Goal: Task Accomplishment & Management: Use online tool/utility

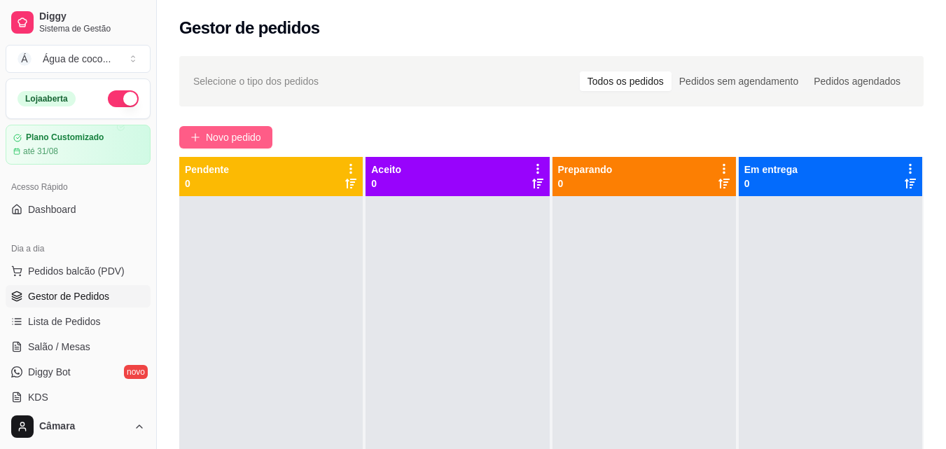
click at [239, 137] on span "Novo pedido" at bounding box center [233, 137] width 55 height 15
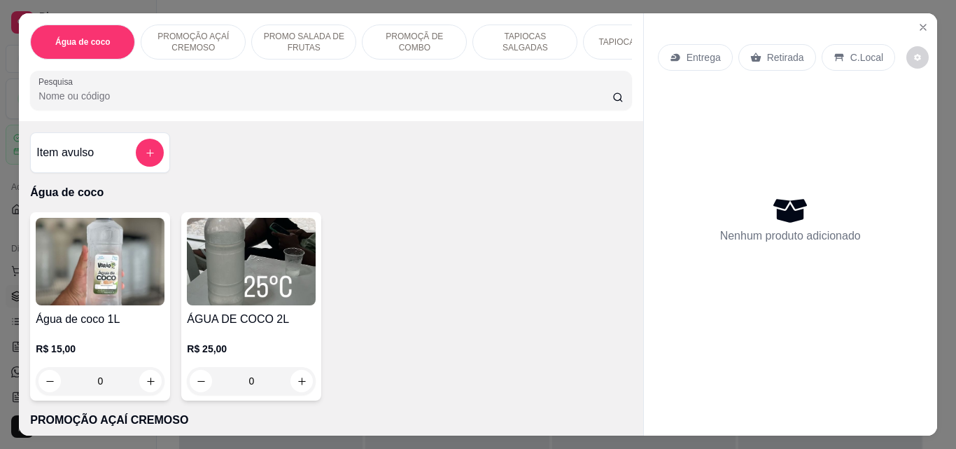
click at [533, 47] on div "TAPIOCAS SALGADAS" at bounding box center [525, 42] width 105 height 35
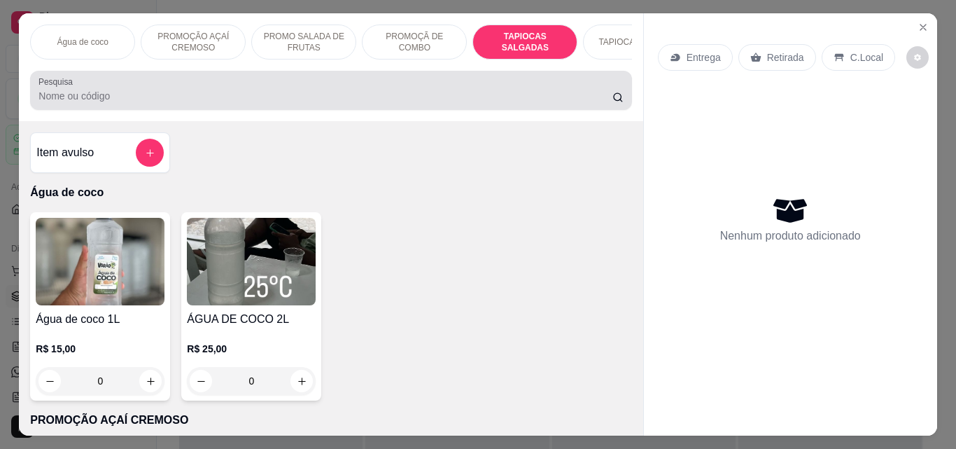
scroll to position [36, 0]
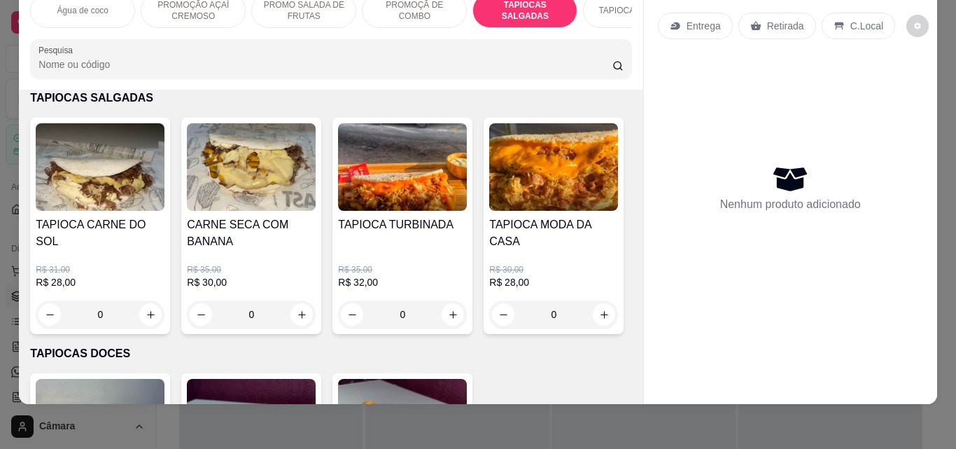
click at [141, 315] on div "0" at bounding box center [100, 314] width 129 height 28
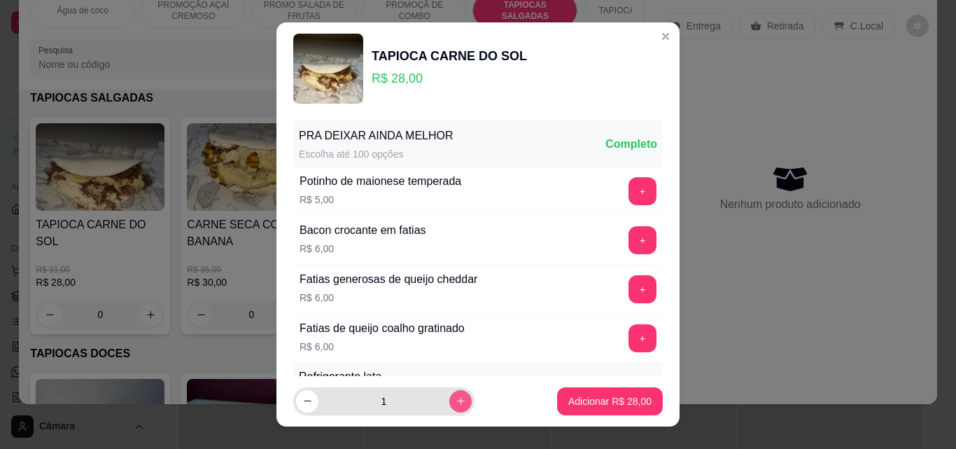
click at [456, 403] on icon "increase-product-quantity" at bounding box center [461, 401] width 11 height 11
type input "2"
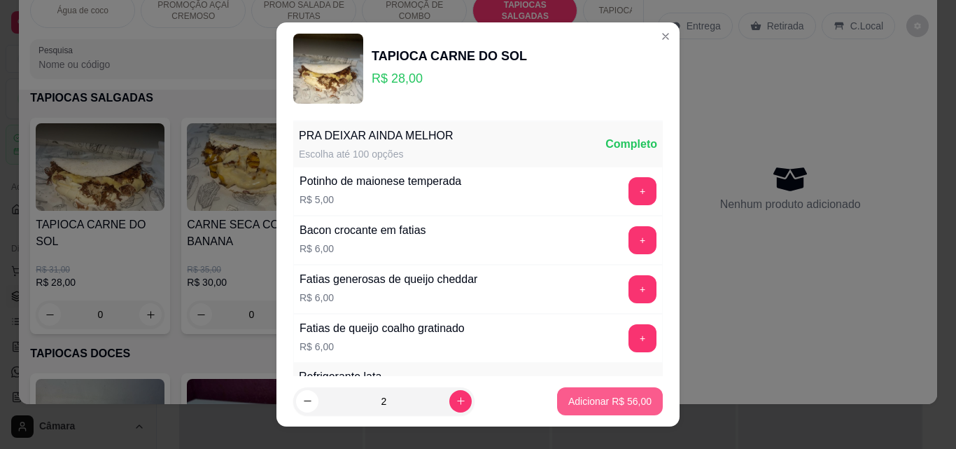
click at [599, 399] on p "Adicionar R$ 56,00" at bounding box center [609, 401] width 83 height 14
type input "2"
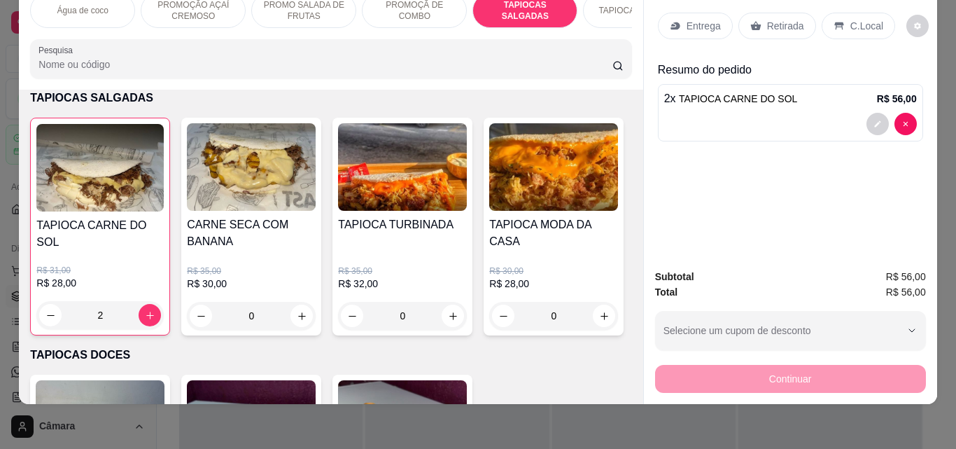
click at [690, 21] on p "Entrega" at bounding box center [704, 26] width 34 height 14
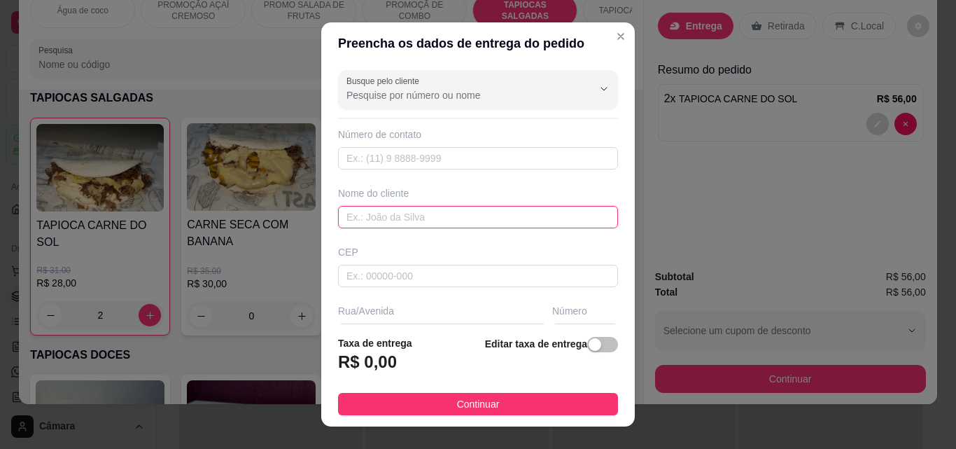
click at [398, 217] on input "text" at bounding box center [478, 217] width 280 height 22
type input "mailani"
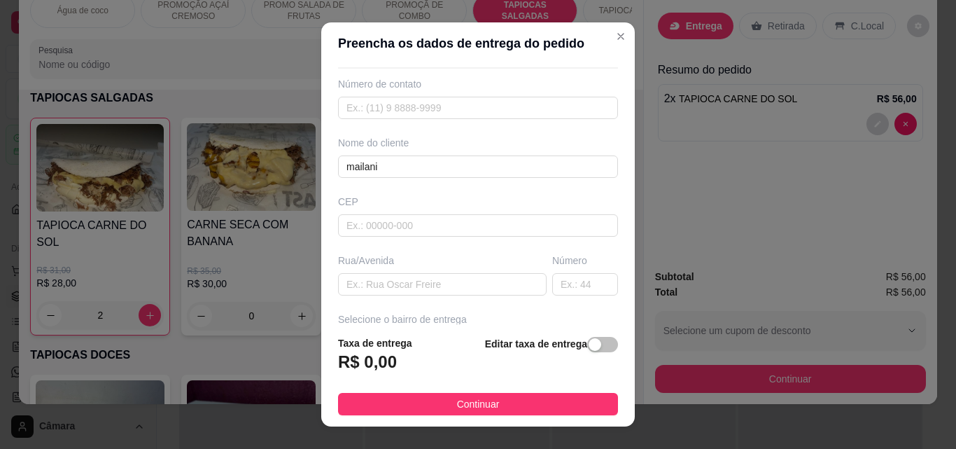
scroll to position [75, 0]
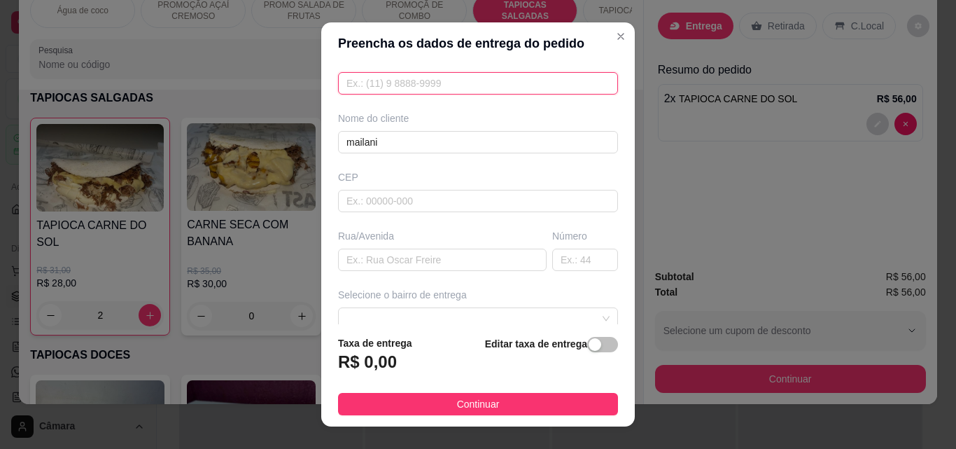
click at [431, 77] on input "text" at bounding box center [478, 83] width 280 height 22
type input "[PHONE_NUMBER]"
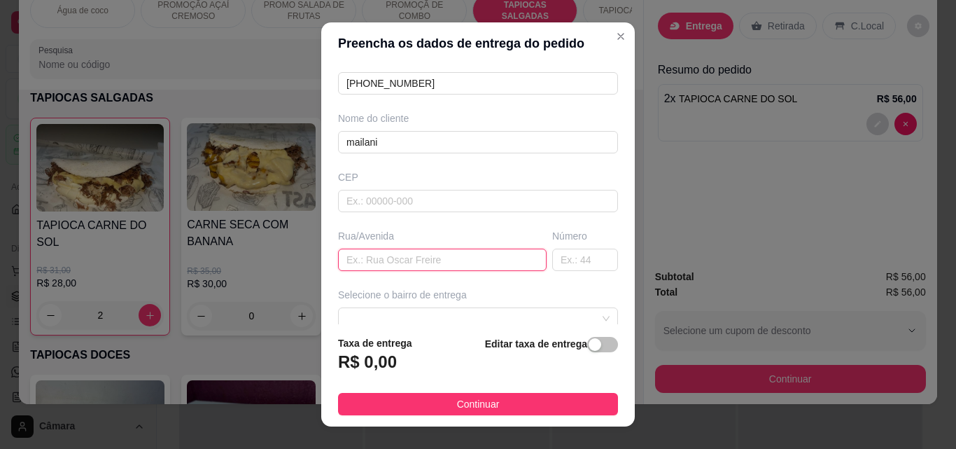
click at [382, 259] on input "text" at bounding box center [442, 260] width 209 height 22
type input "caminho 43"
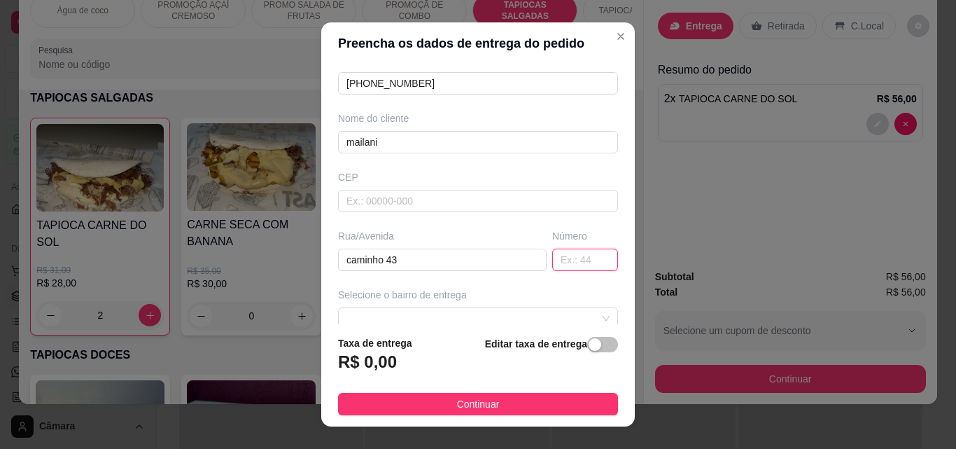
click at [552, 258] on input "text" at bounding box center [585, 260] width 66 height 22
type input "6"
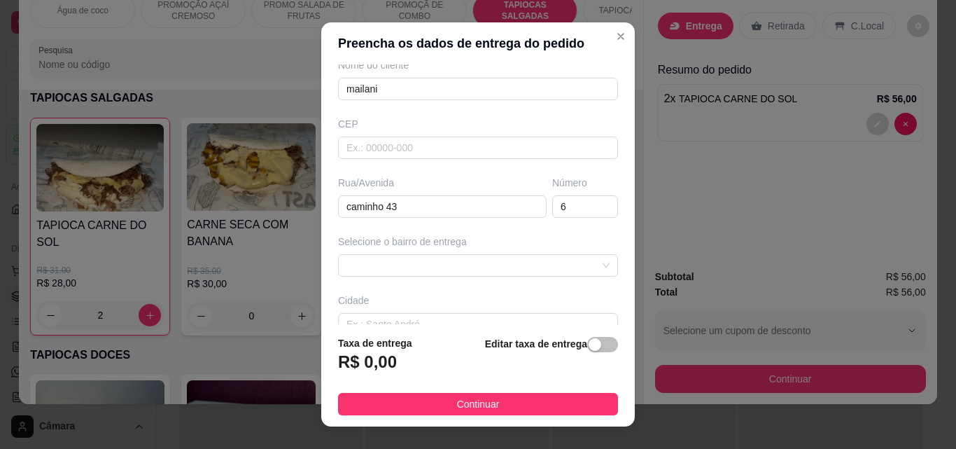
scroll to position [153, 0]
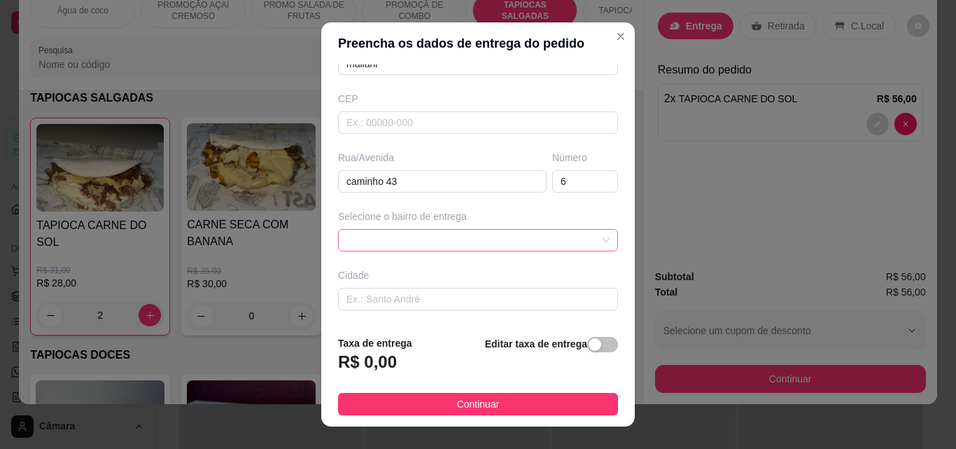
click at [392, 243] on div at bounding box center [478, 240] width 280 height 22
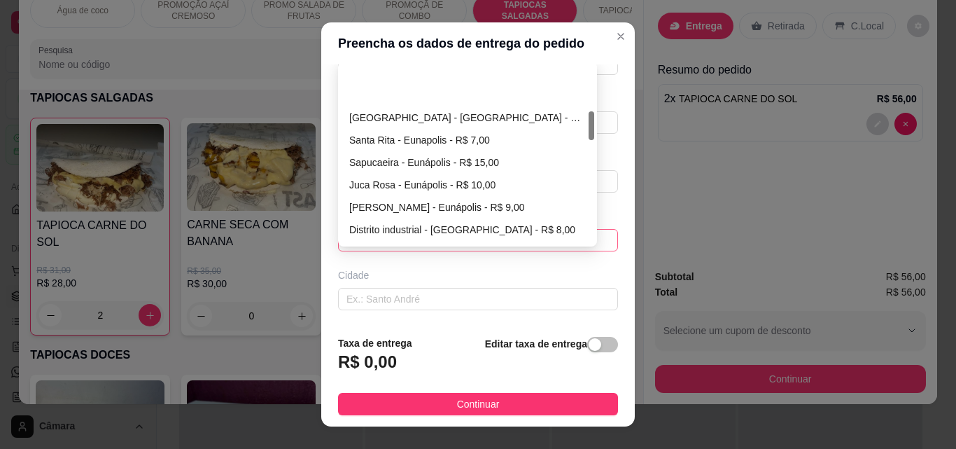
scroll to position [286, 0]
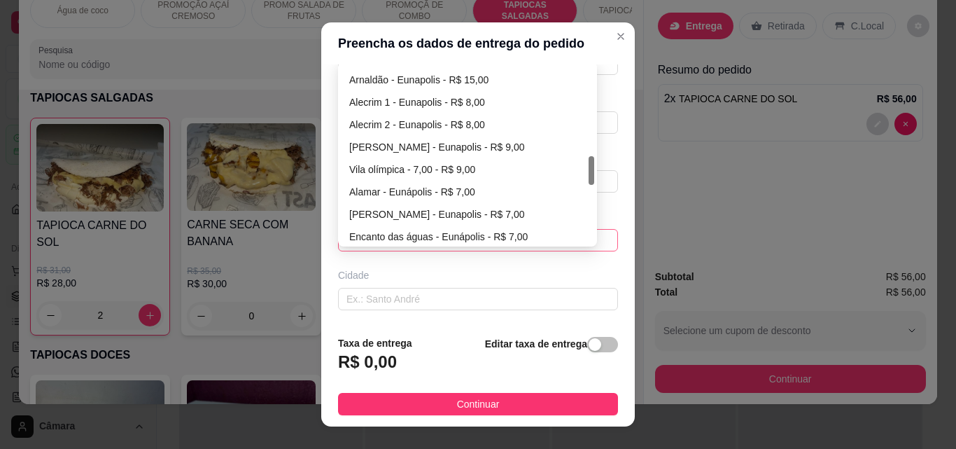
drag, startPoint x: 586, startPoint y: 78, endPoint x: 586, endPoint y: 167, distance: 89.6
click at [589, 171] on div at bounding box center [592, 170] width 6 height 29
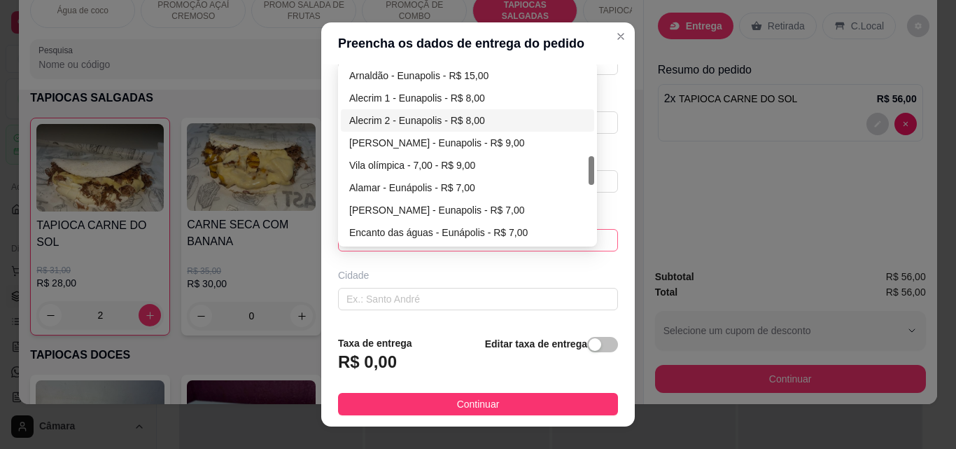
click at [416, 121] on div "Alecrim 2 - Eunapolis - R$ 8,00" at bounding box center [467, 120] width 237 height 15
type input "Eunapolis"
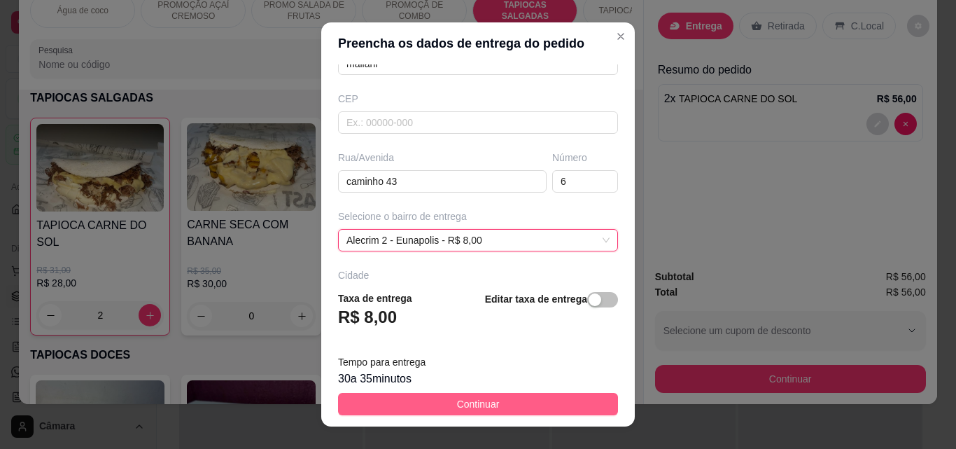
click at [499, 406] on button "Continuar" at bounding box center [478, 404] width 280 height 22
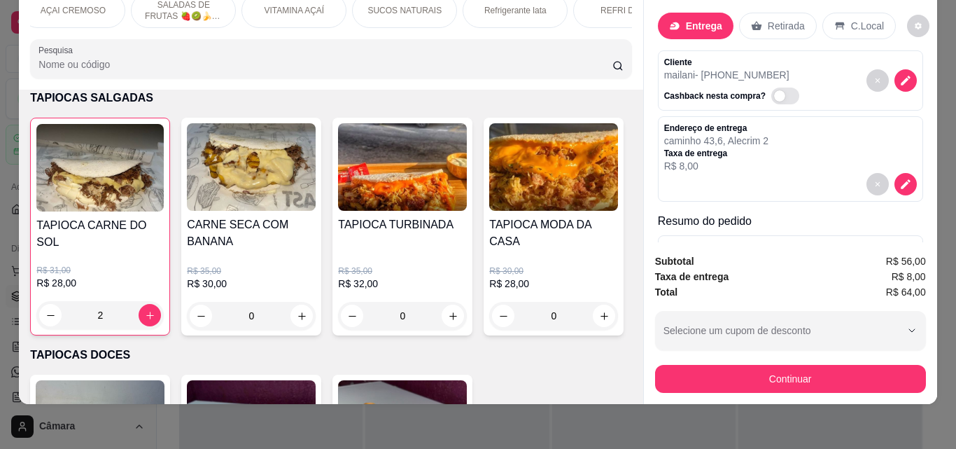
scroll to position [0, 831]
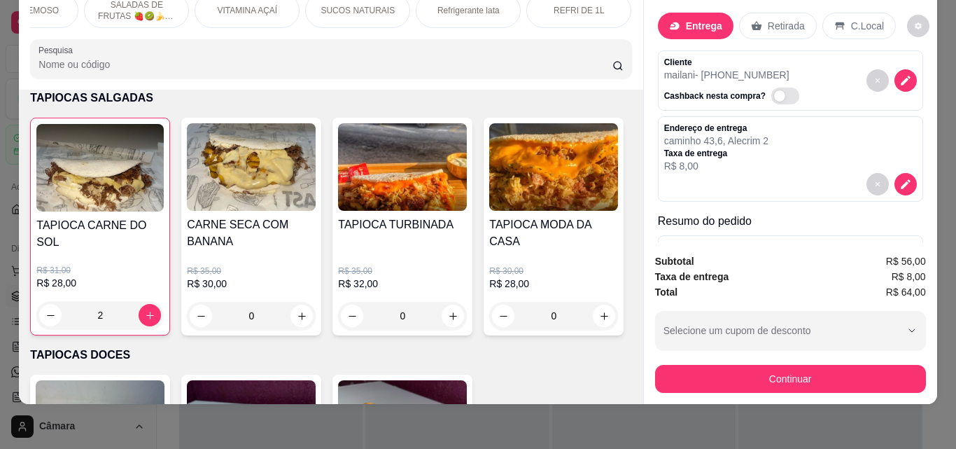
click at [583, 6] on div "REFRI DE 1L" at bounding box center [578, 10] width 105 height 35
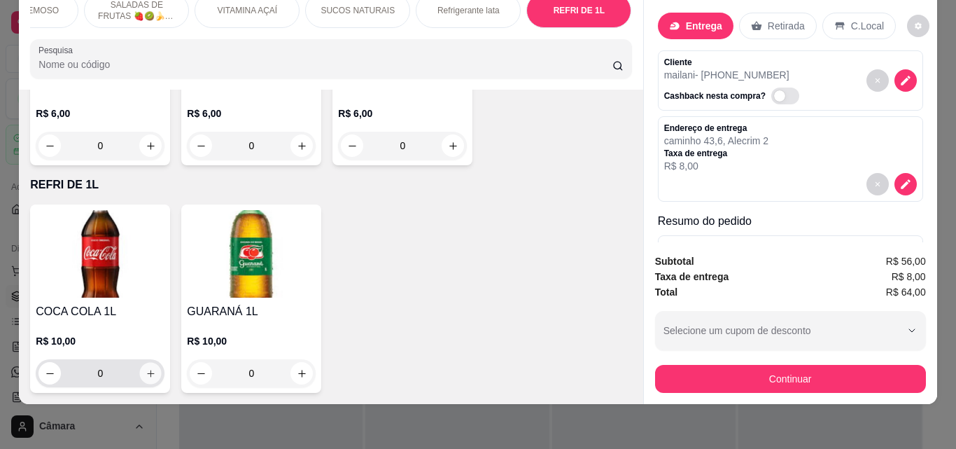
click at [148, 368] on icon "increase-product-quantity" at bounding box center [151, 373] width 11 height 11
type input "1"
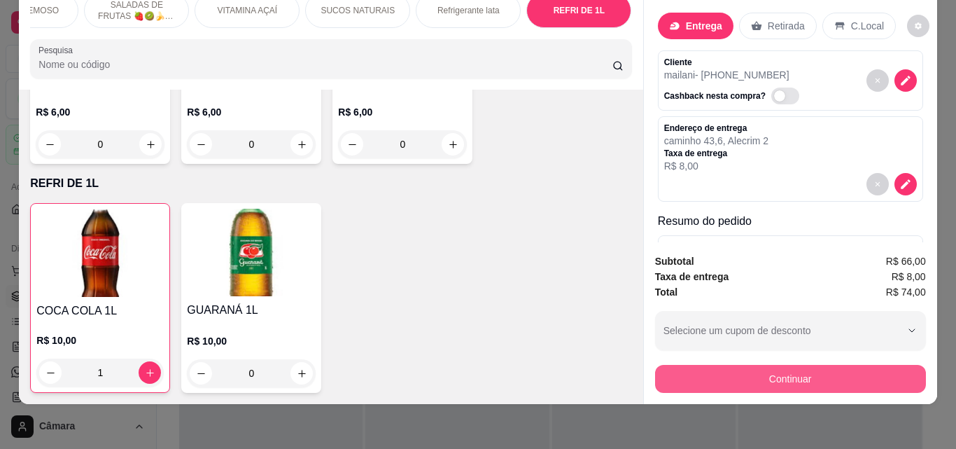
click at [757, 365] on button "Continuar" at bounding box center [790, 379] width 271 height 28
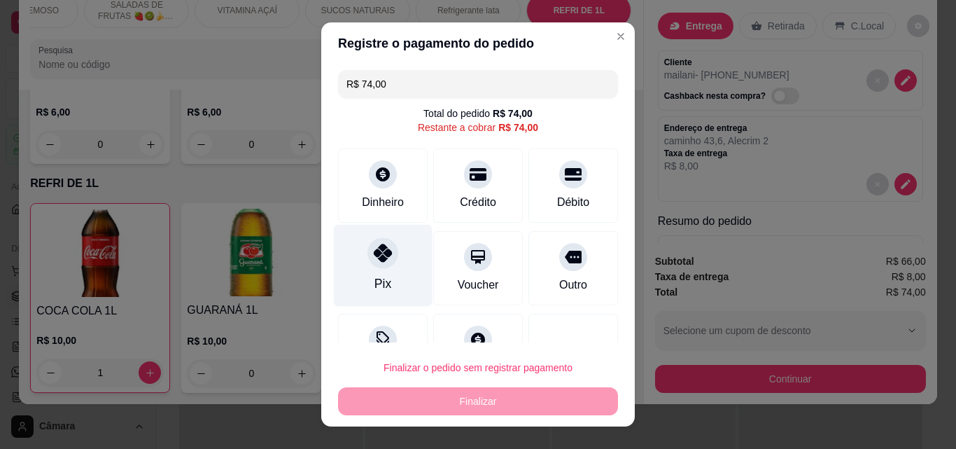
click at [375, 274] on div "Pix" at bounding box center [383, 283] width 17 height 18
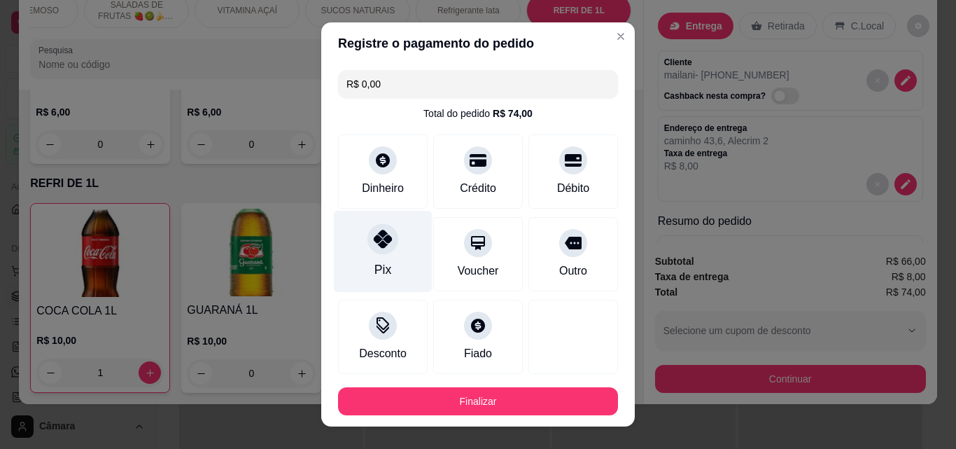
type input "R$ 0,00"
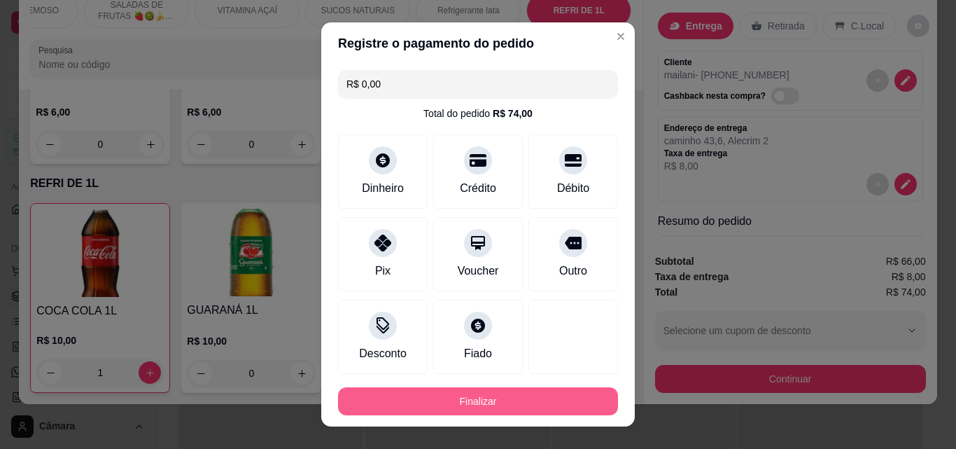
click at [426, 407] on button "Finalizar" at bounding box center [478, 401] width 280 height 28
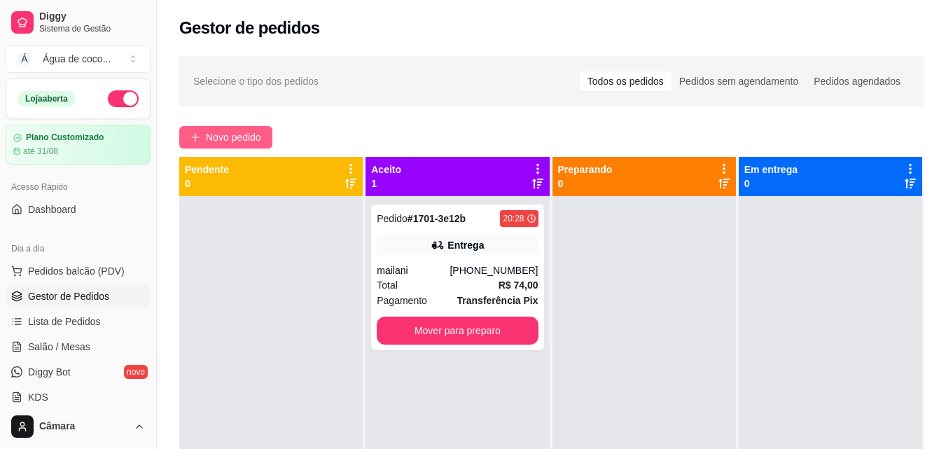
click at [209, 140] on span "Novo pedido" at bounding box center [233, 137] width 55 height 15
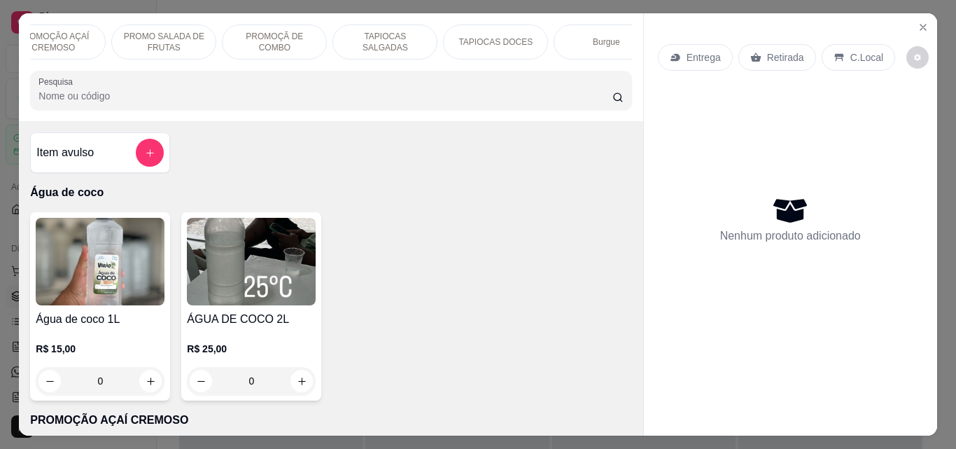
scroll to position [0, 252]
drag, startPoint x: 470, startPoint y: 36, endPoint x: 467, endPoint y: 26, distance: 11.1
click at [470, 32] on div "Burgue" at bounding box center [494, 42] width 105 height 35
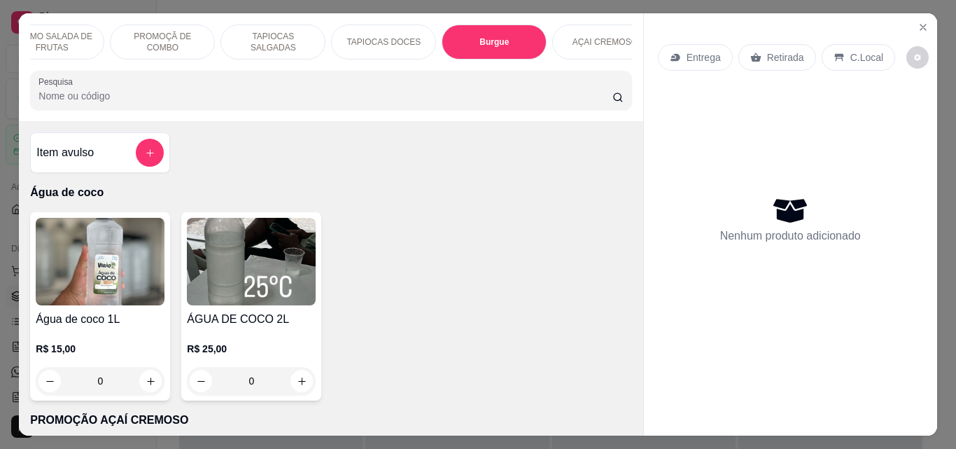
scroll to position [36, 0]
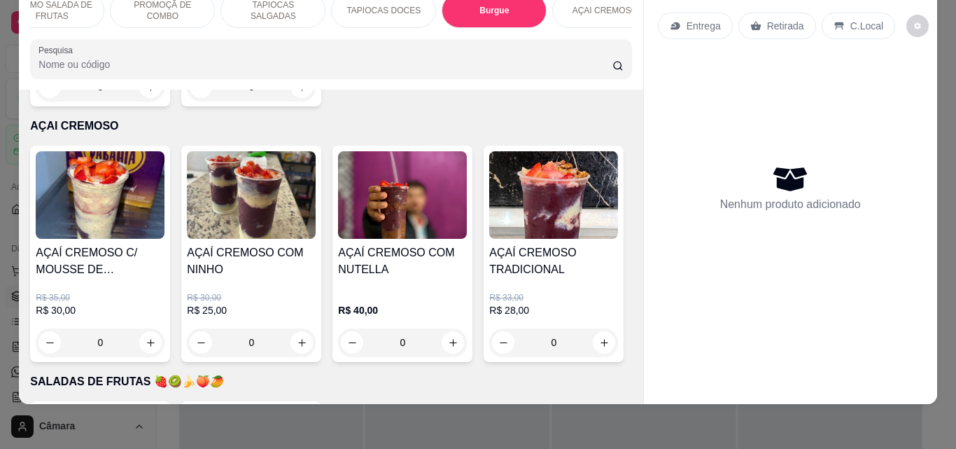
click at [293, 101] on div "0" at bounding box center [251, 87] width 129 height 28
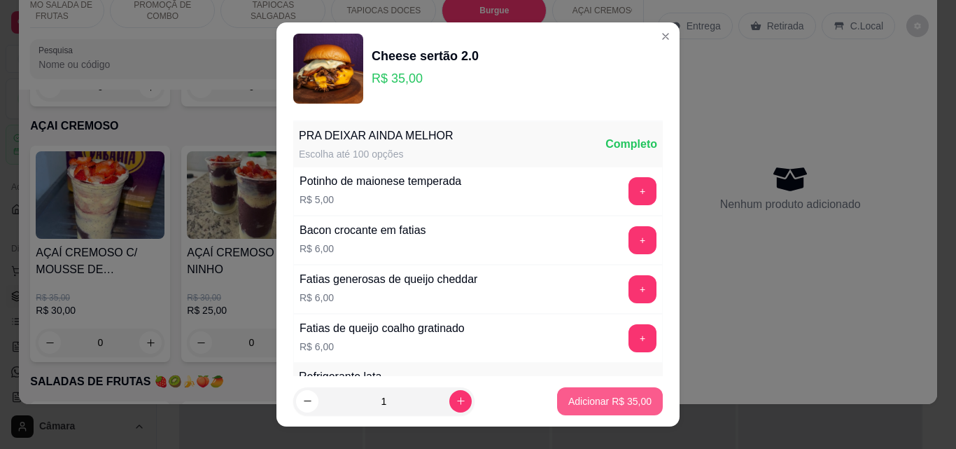
click at [605, 401] on p "Adicionar R$ 35,00" at bounding box center [609, 401] width 83 height 14
type input "1"
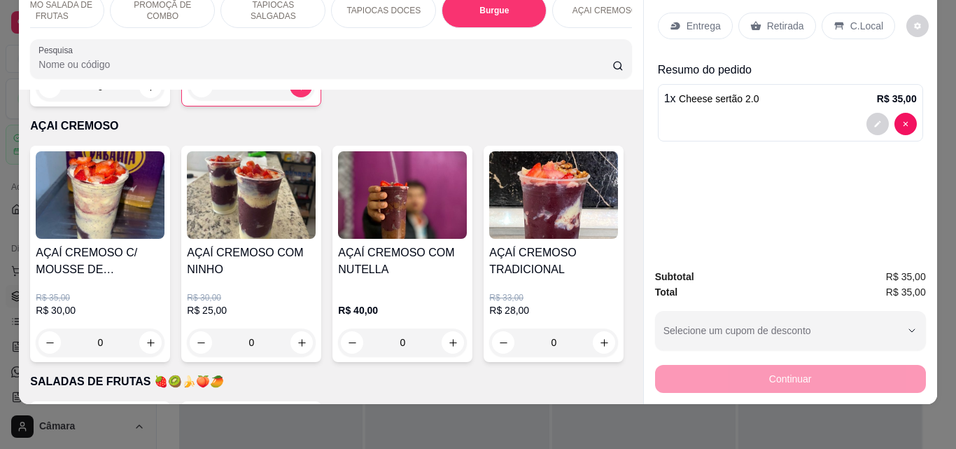
click at [849, 13] on div "C.Local" at bounding box center [859, 26] width 74 height 27
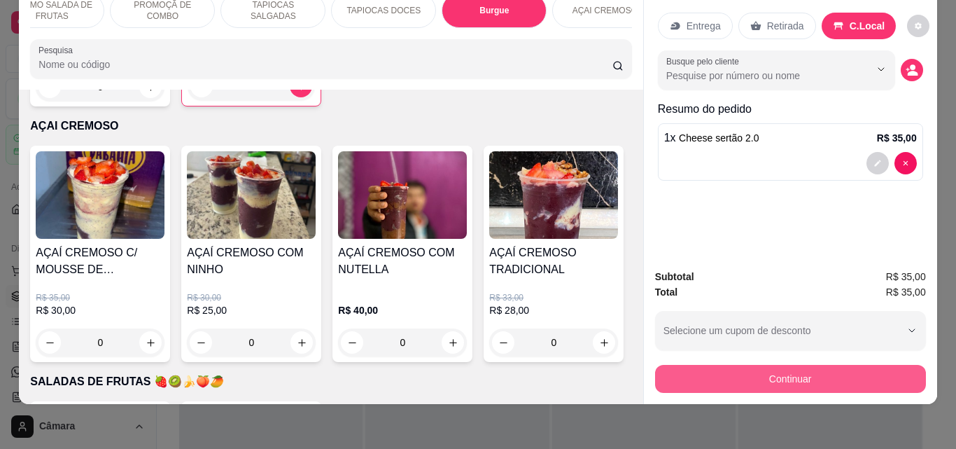
click at [837, 380] on button "Continuar" at bounding box center [790, 379] width 271 height 28
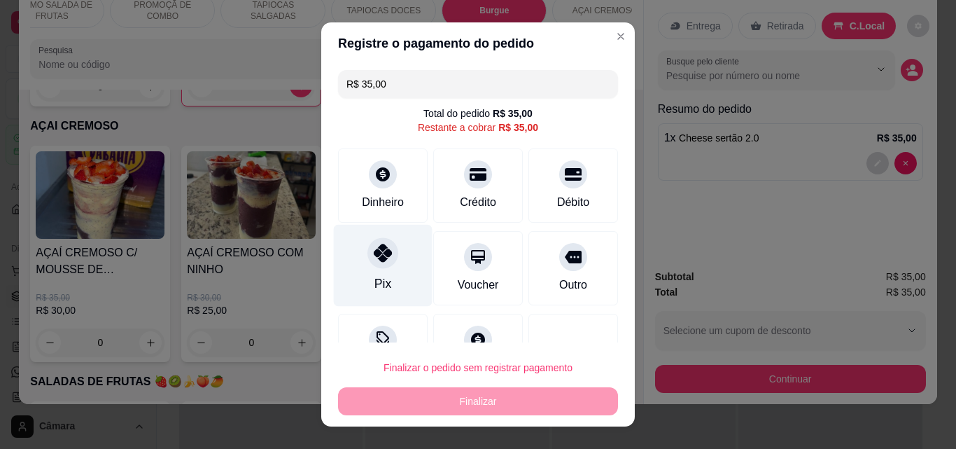
click at [375, 278] on div "Pix" at bounding box center [383, 283] width 17 height 18
type input "R$ 0,00"
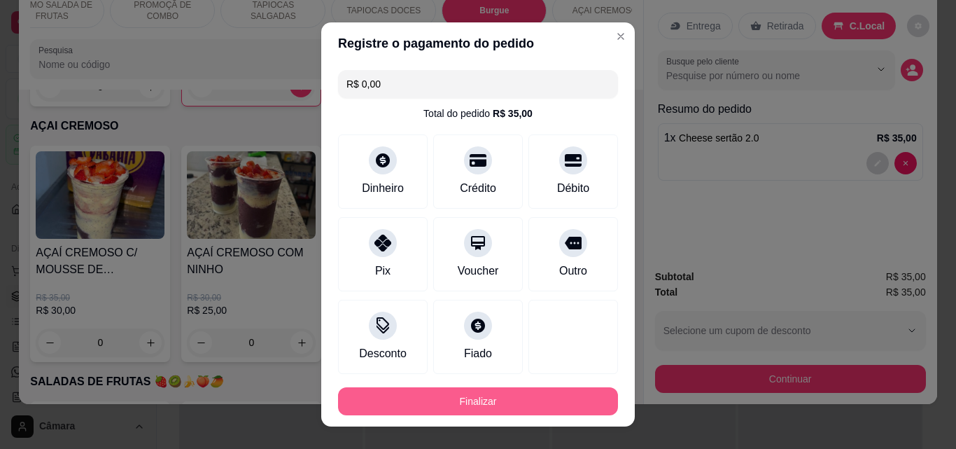
click at [440, 406] on button "Finalizar" at bounding box center [478, 401] width 280 height 28
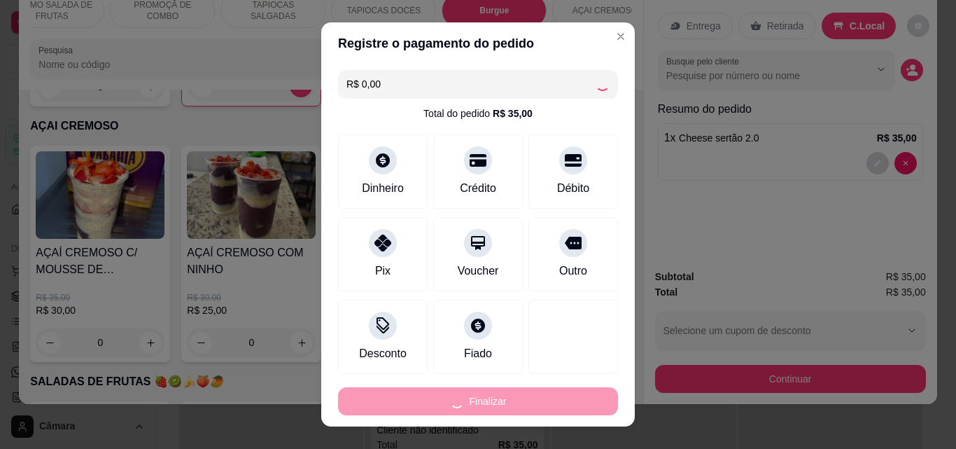
type input "0"
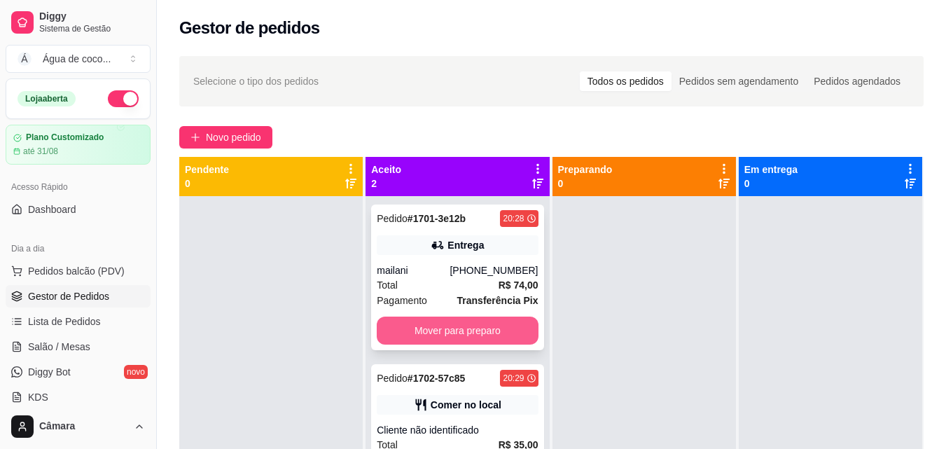
click at [480, 328] on button "Mover para preparo" at bounding box center [457, 330] width 161 height 28
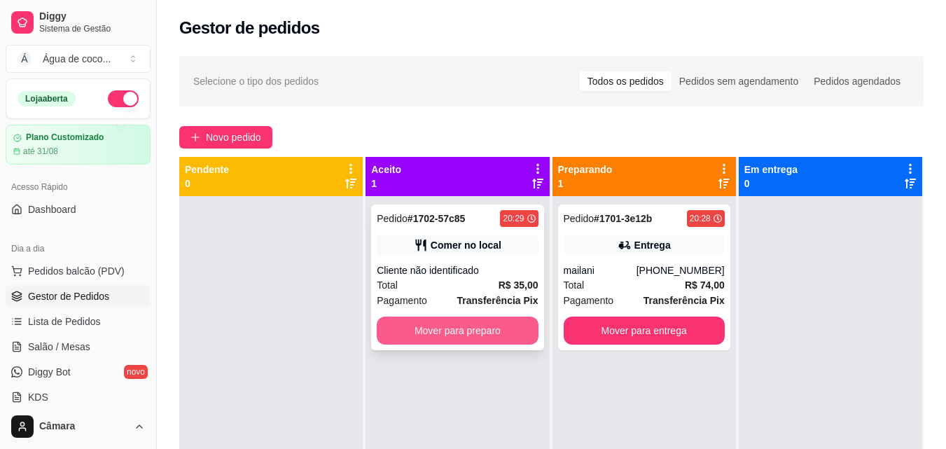
click at [481, 331] on button "Mover para preparo" at bounding box center [457, 330] width 161 height 28
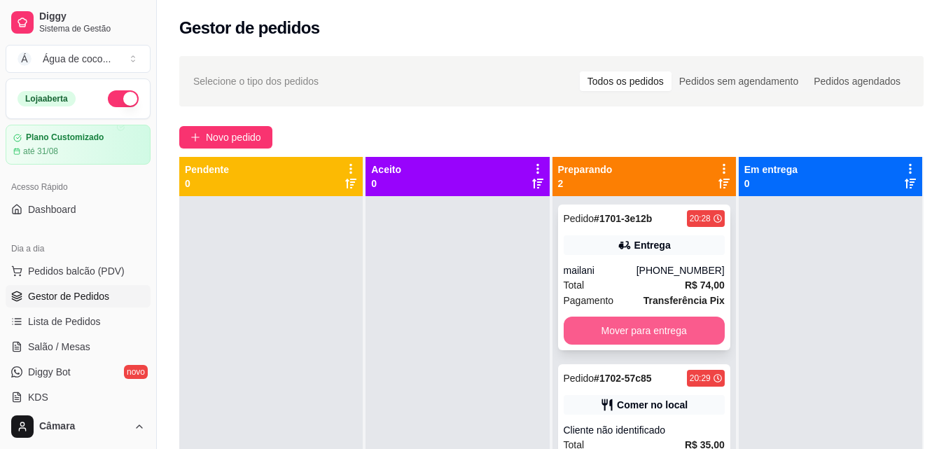
click at [616, 331] on button "Mover para entrega" at bounding box center [644, 330] width 161 height 28
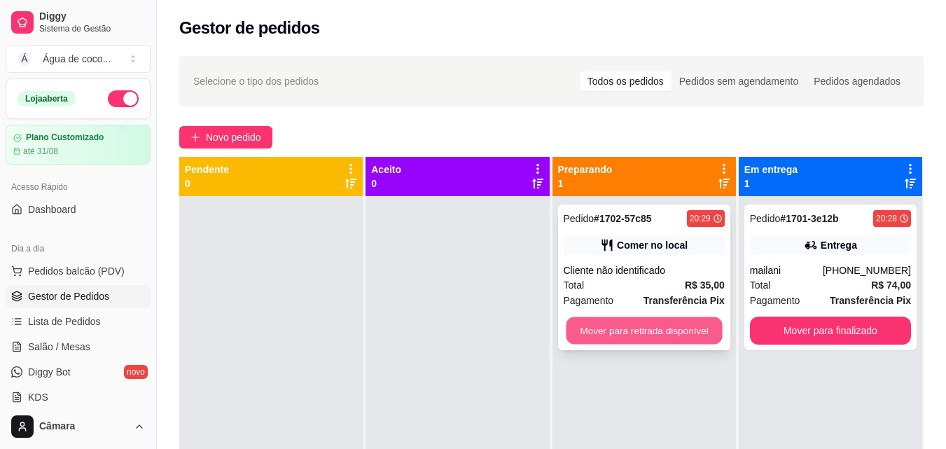
click at [617, 329] on button "Mover para retirada disponível" at bounding box center [644, 330] width 156 height 27
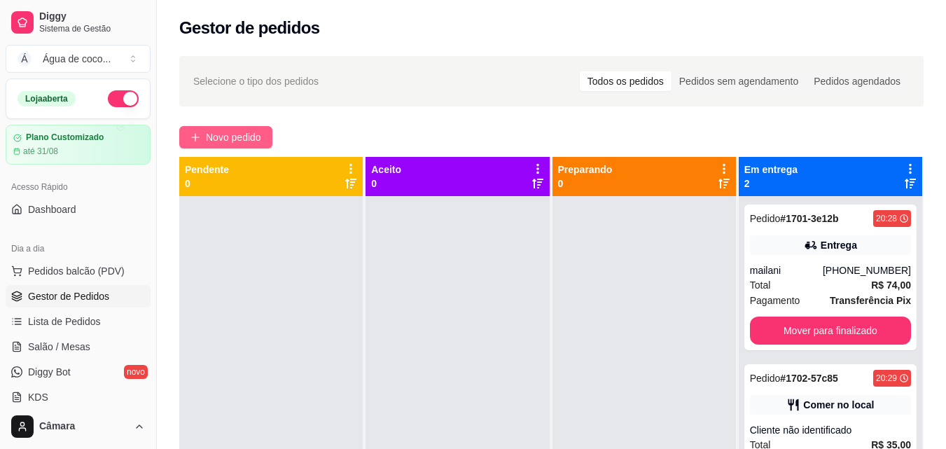
click at [258, 140] on span "Novo pedido" at bounding box center [233, 137] width 55 height 15
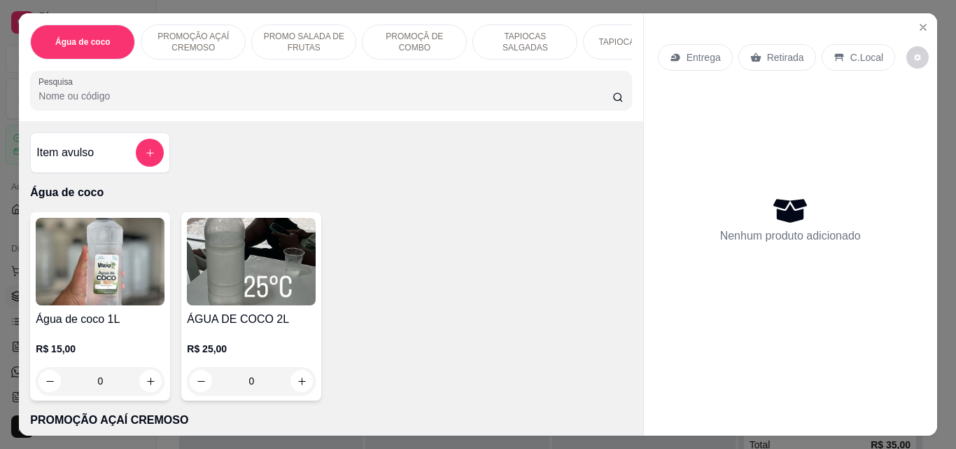
click at [546, 40] on p "TAPIOCAS SALGADAS" at bounding box center [524, 42] width 81 height 22
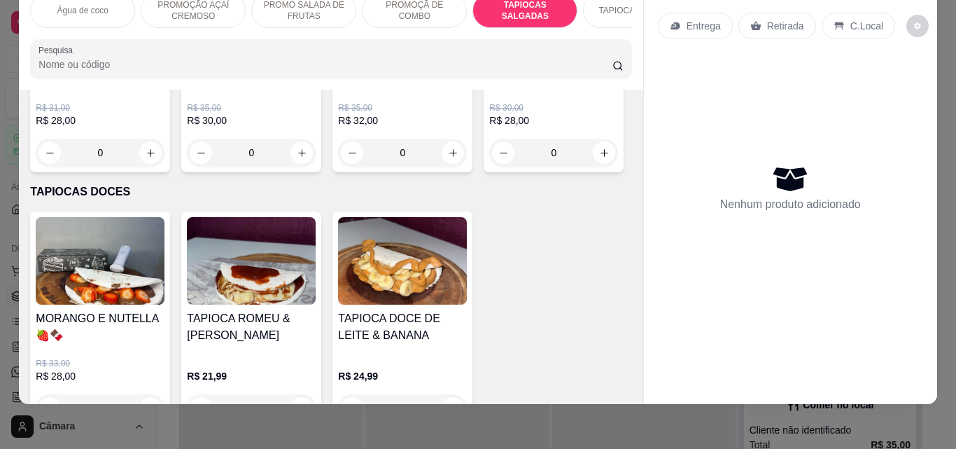
scroll to position [827, 0]
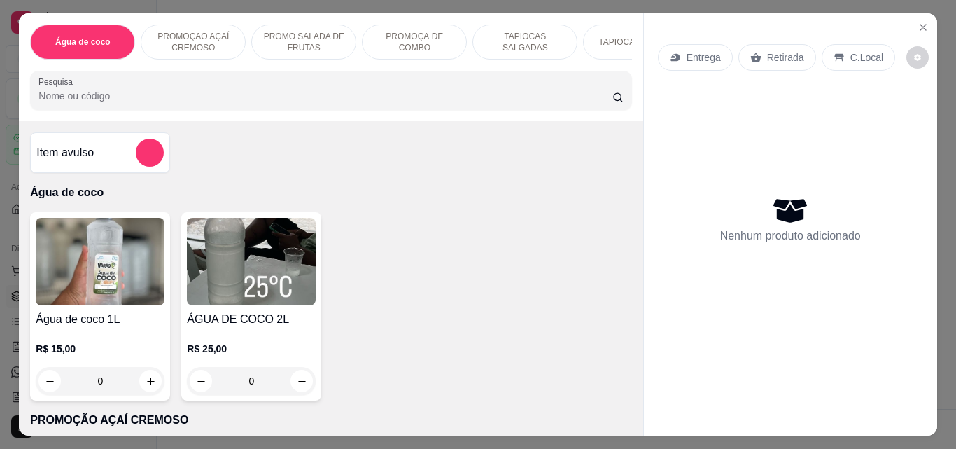
click at [514, 47] on div "TAPIOCAS SALGADAS" at bounding box center [525, 42] width 105 height 35
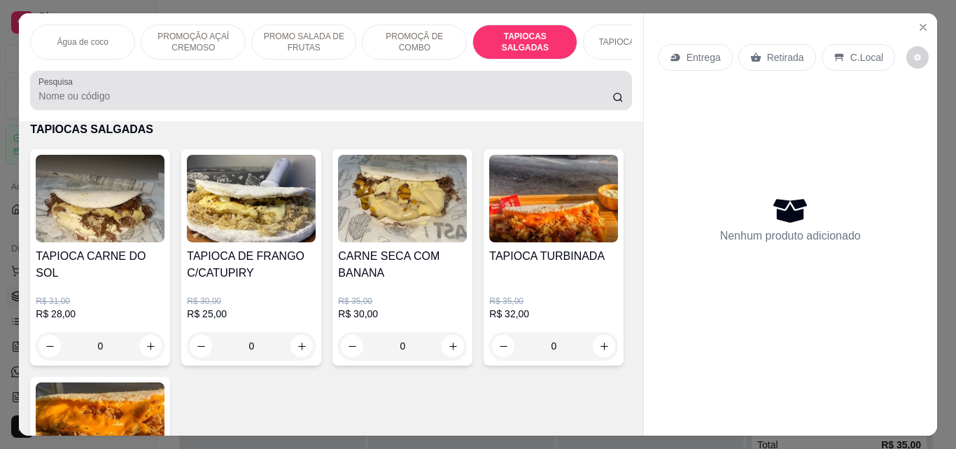
scroll to position [36, 0]
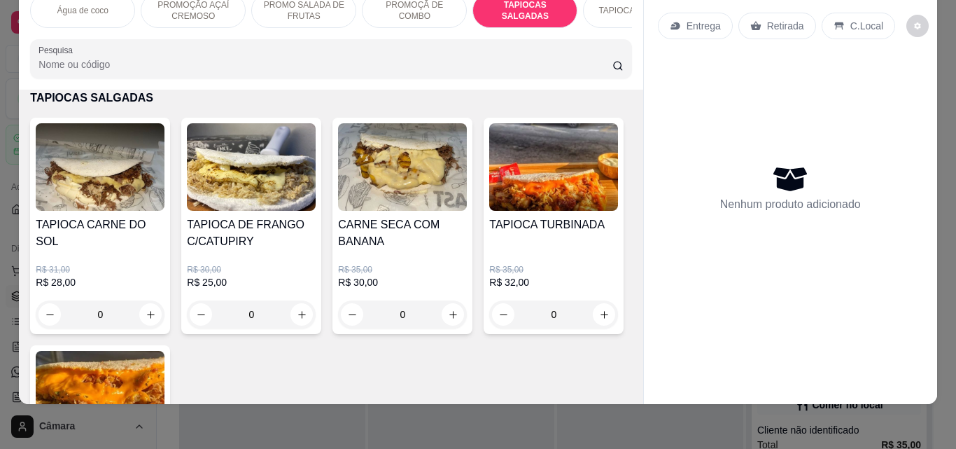
click at [298, 310] on div "0" at bounding box center [251, 314] width 129 height 28
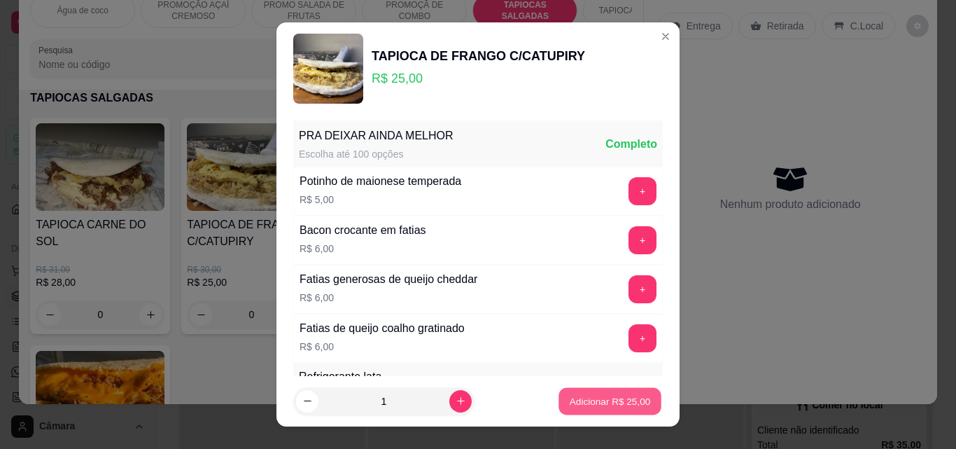
click at [596, 400] on p "Adicionar R$ 25,00" at bounding box center [610, 400] width 81 height 13
type input "1"
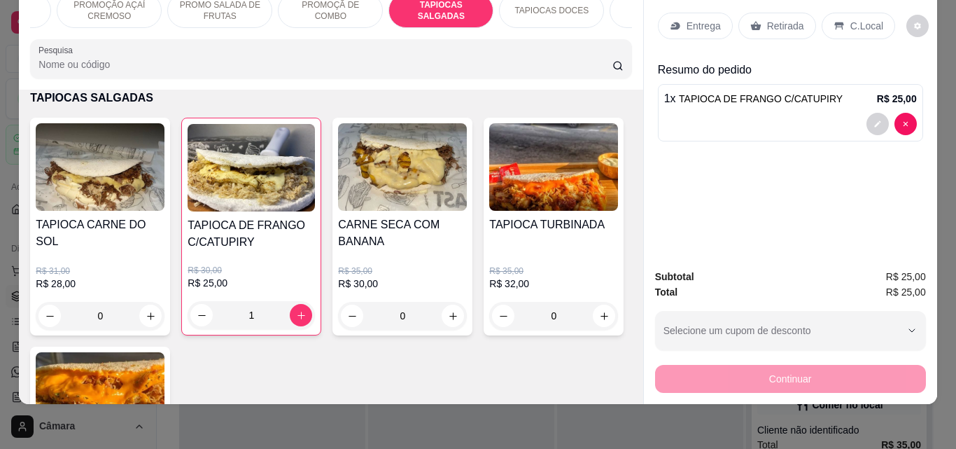
scroll to position [0, 140]
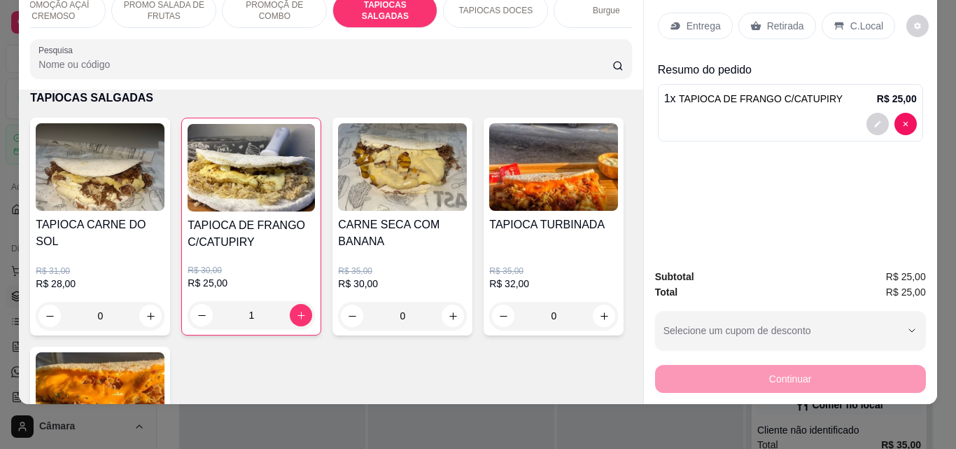
click at [579, 5] on div "Burgue" at bounding box center [606, 10] width 105 height 35
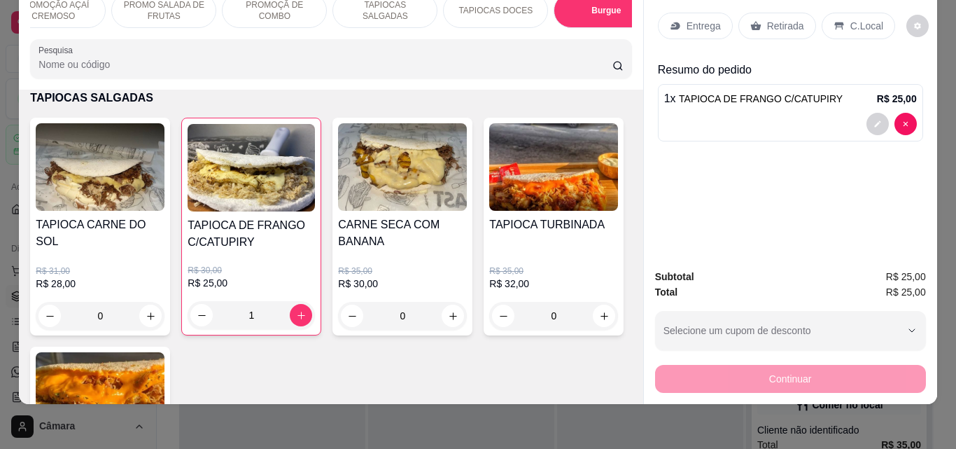
scroll to position [1763, 0]
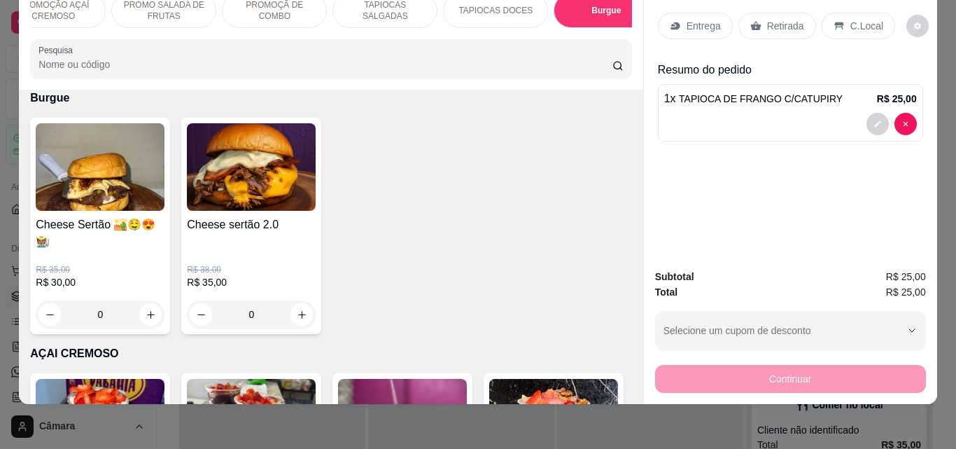
click at [298, 313] on div "0" at bounding box center [251, 314] width 129 height 28
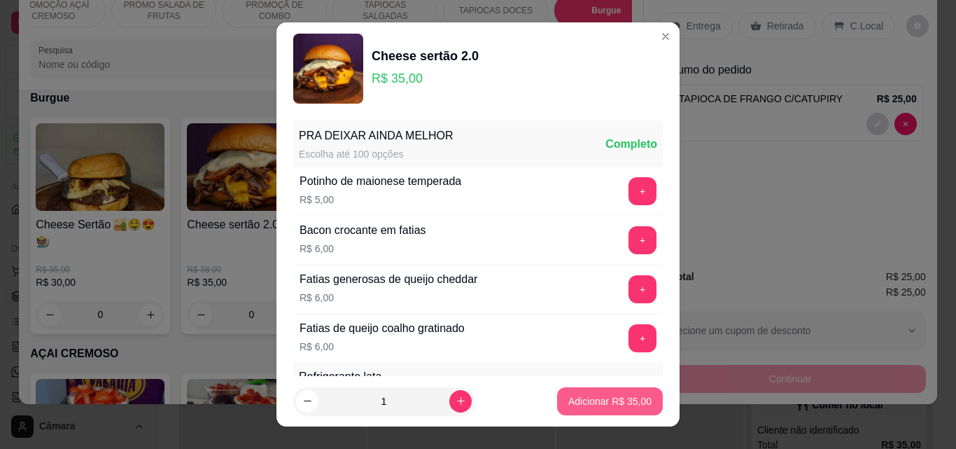
click at [568, 407] on p "Adicionar R$ 35,00" at bounding box center [609, 401] width 83 height 14
type input "1"
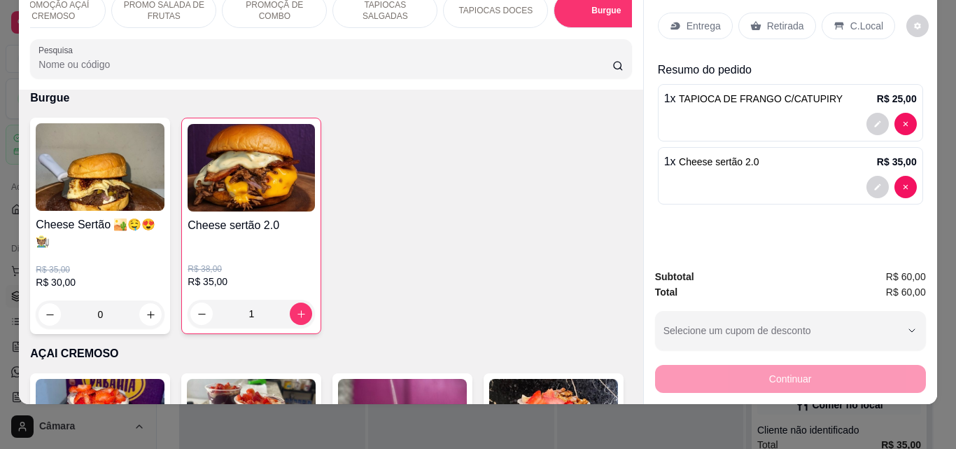
click at [702, 22] on p "Entrega" at bounding box center [704, 26] width 34 height 14
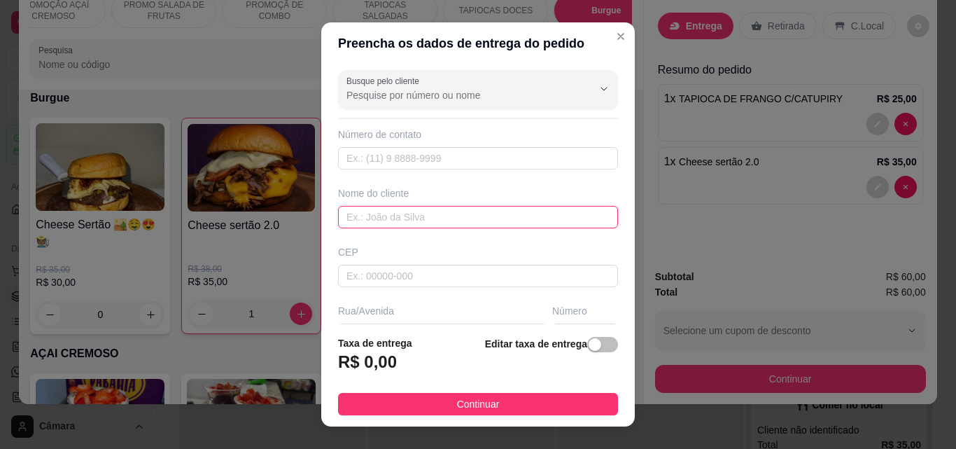
click at [409, 221] on input "text" at bounding box center [478, 217] width 280 height 22
type input "nati"
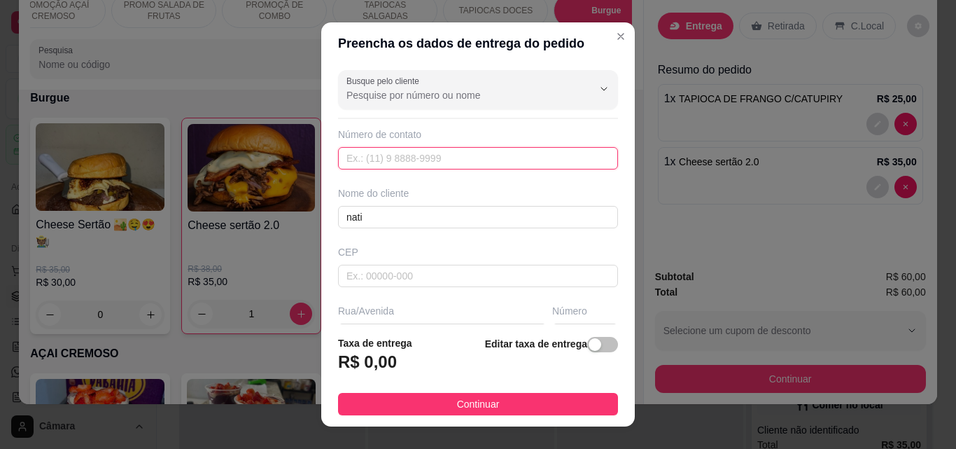
click at [473, 161] on input "text" at bounding box center [478, 158] width 280 height 22
type input "[PHONE_NUMBER]"
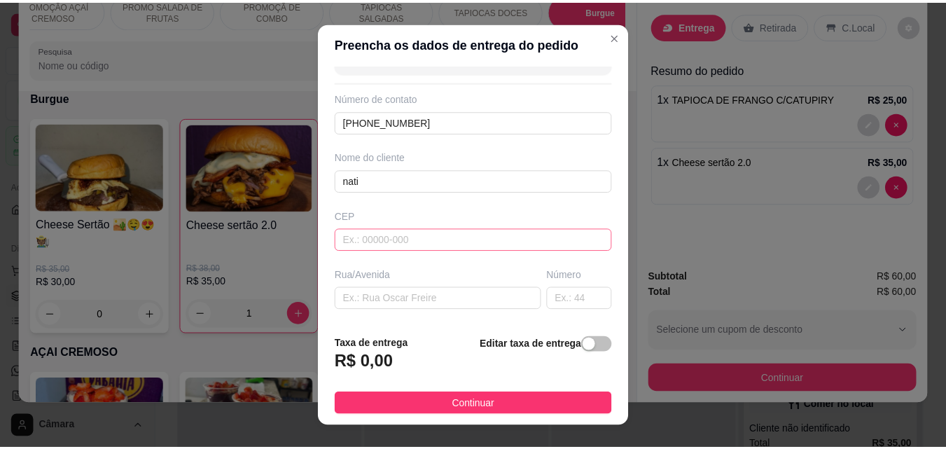
scroll to position [83, 0]
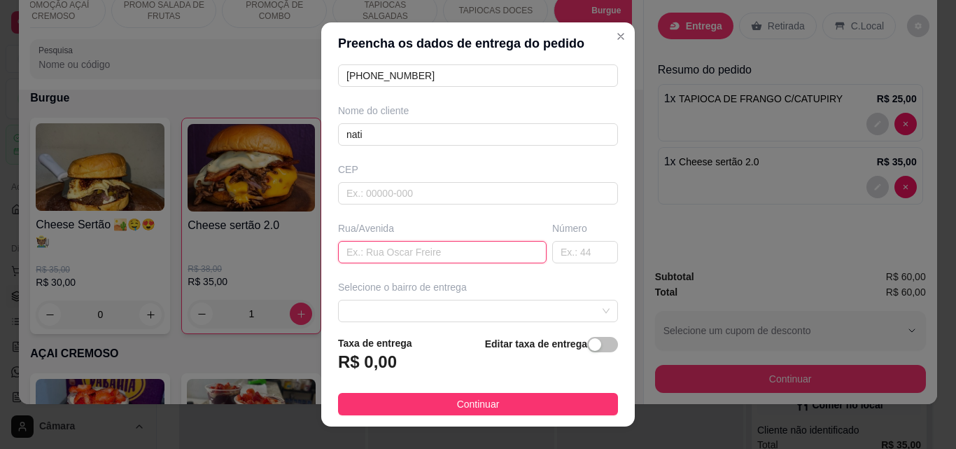
click at [424, 256] on input "text" at bounding box center [442, 252] width 209 height 22
type input "rua [GEOGRAPHIC_DATA]"
click at [564, 248] on input "text" at bounding box center [585, 252] width 66 height 22
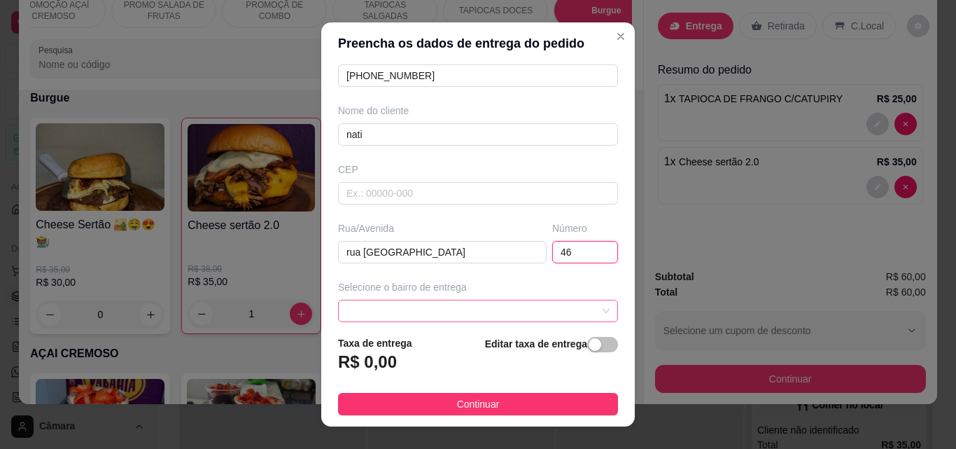
click at [566, 314] on span at bounding box center [478, 310] width 263 height 21
type input "46"
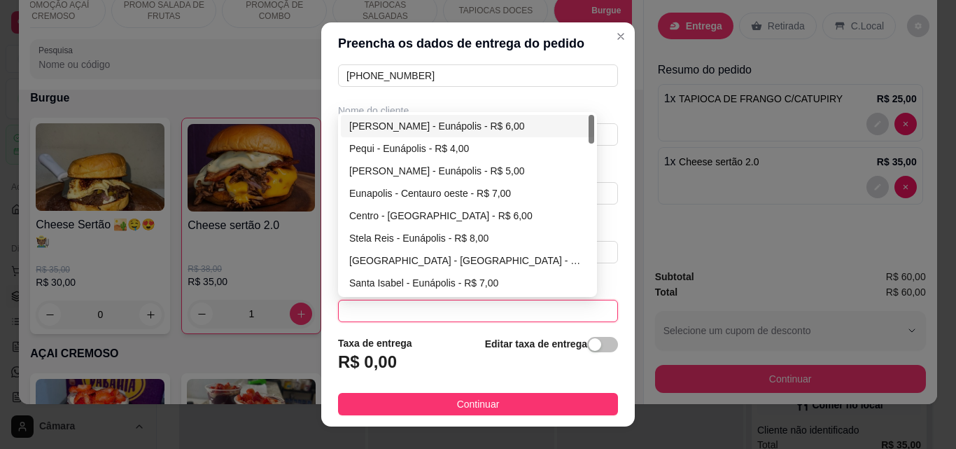
click at [475, 129] on div "[PERSON_NAME] - Eunápolis - R$ 6,00" at bounding box center [467, 125] width 237 height 15
type input "Eunápolis"
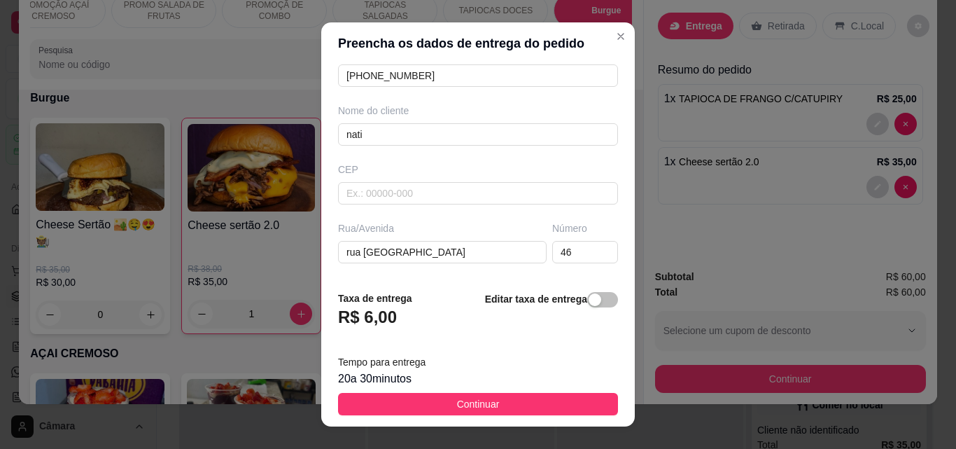
click at [513, 403] on button "Continuar" at bounding box center [478, 404] width 280 height 22
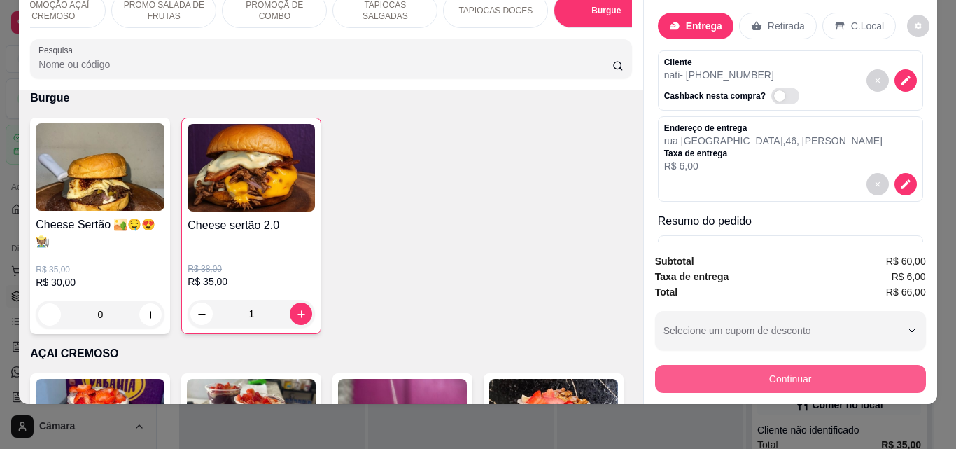
click at [771, 365] on button "Continuar" at bounding box center [790, 379] width 271 height 28
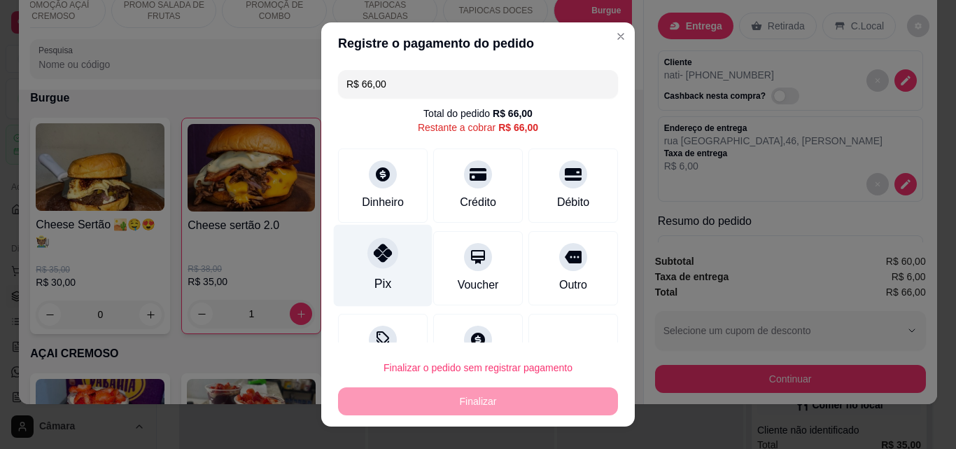
click at [367, 274] on div "Pix" at bounding box center [383, 266] width 99 height 82
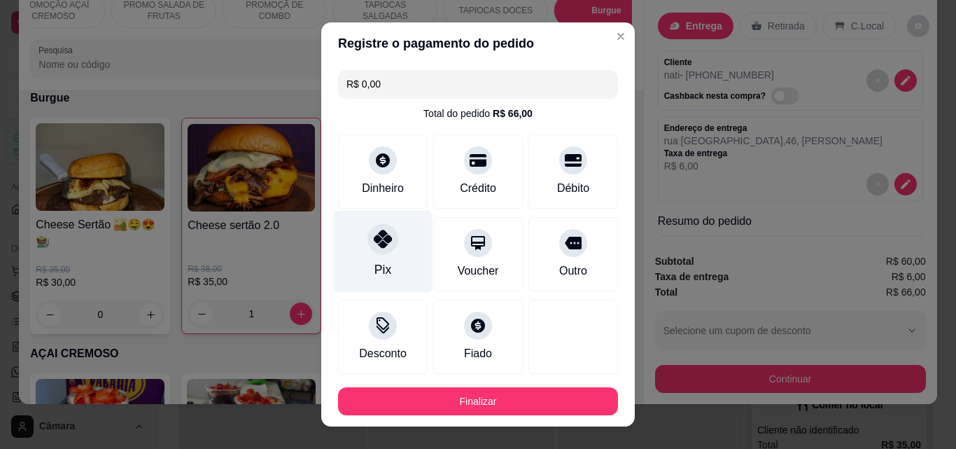
type input "R$ 0,00"
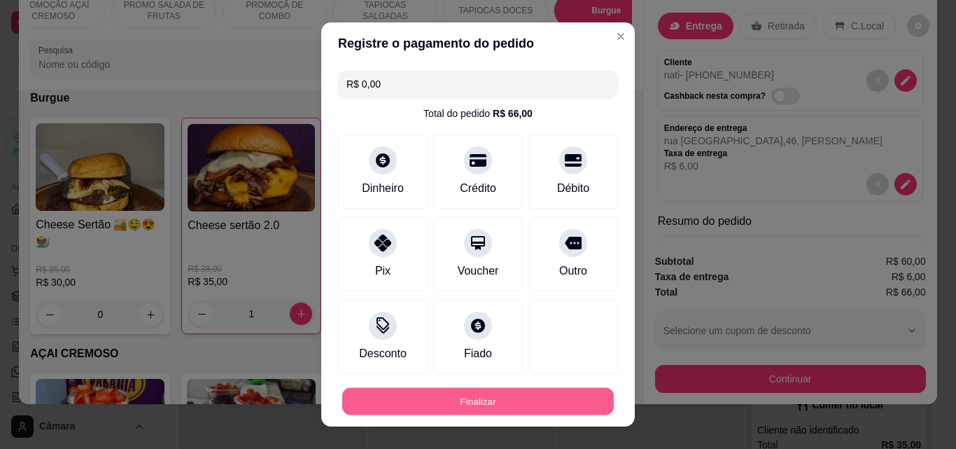
click at [485, 405] on button "Finalizar" at bounding box center [478, 401] width 272 height 27
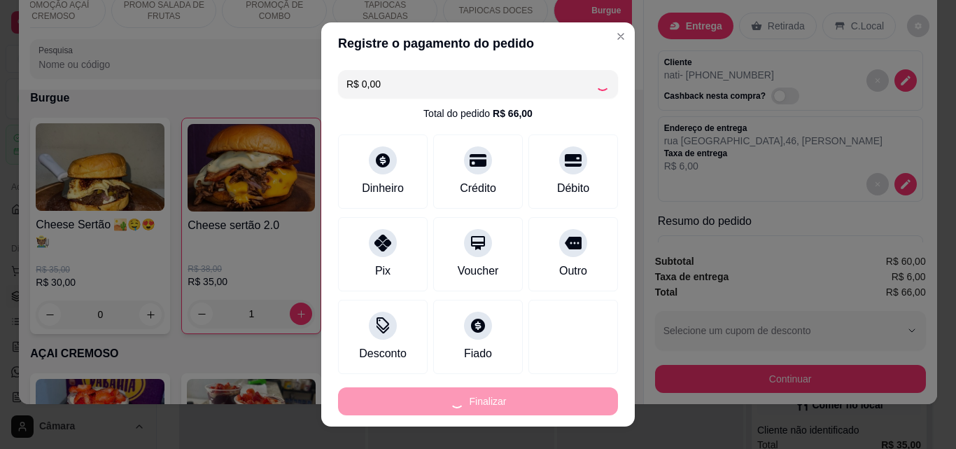
type input "0"
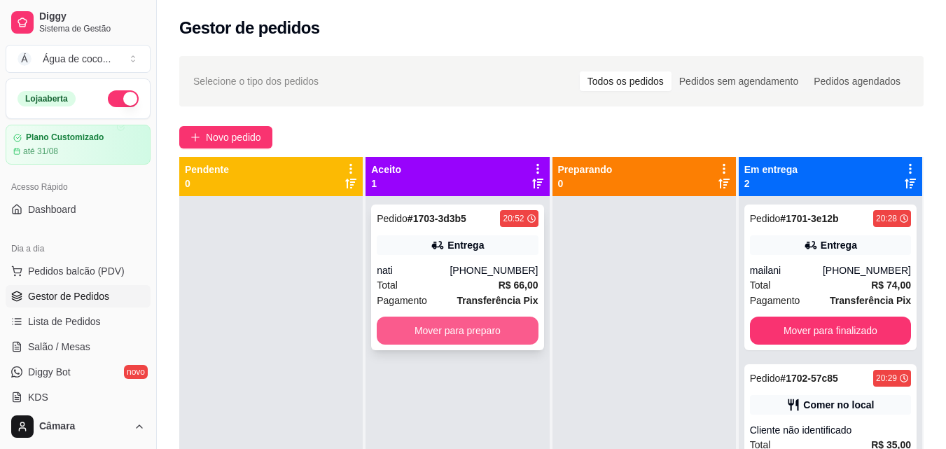
click at [496, 340] on button "Mover para preparo" at bounding box center [457, 330] width 161 height 28
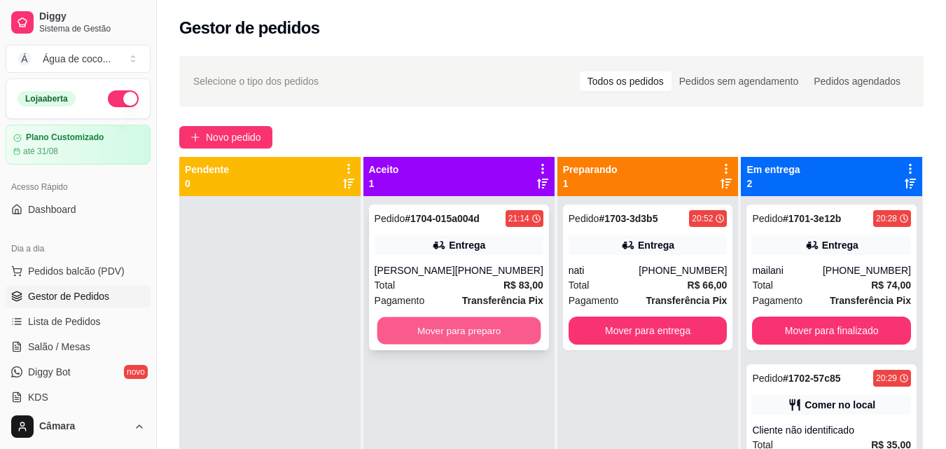
click at [425, 331] on button "Mover para preparo" at bounding box center [459, 330] width 164 height 27
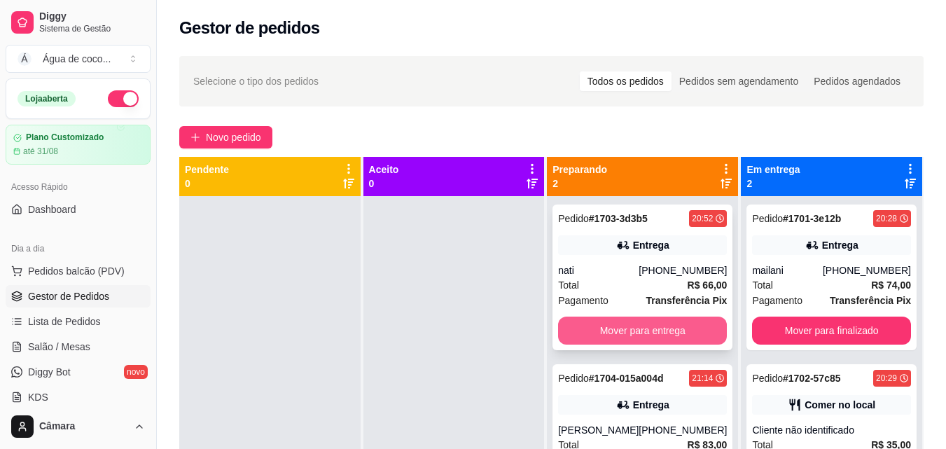
click at [647, 334] on button "Mover para entrega" at bounding box center [642, 330] width 169 height 28
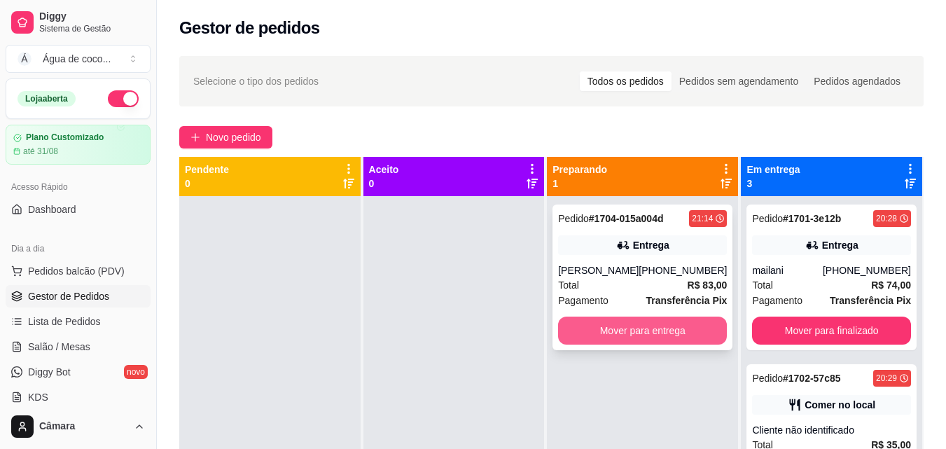
click at [651, 332] on button "Mover para entrega" at bounding box center [642, 330] width 169 height 28
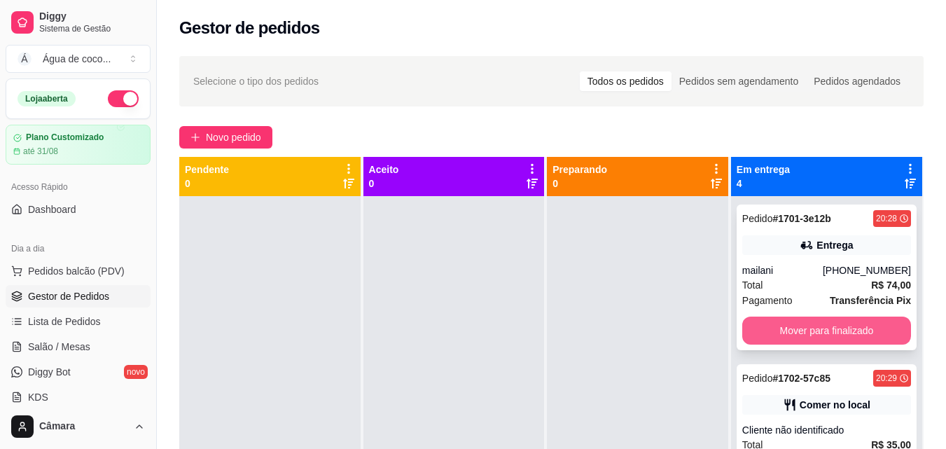
click at [835, 328] on button "Mover para finalizado" at bounding box center [826, 330] width 169 height 28
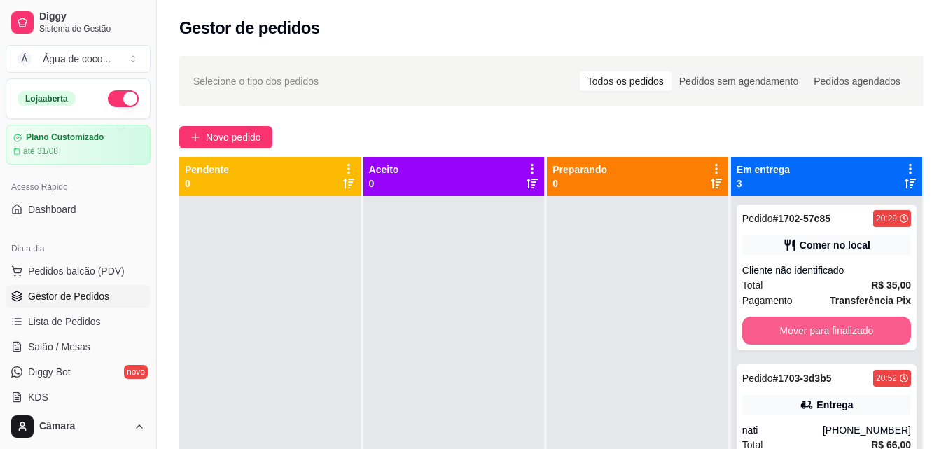
click at [835, 328] on button "Mover para finalizado" at bounding box center [826, 330] width 169 height 28
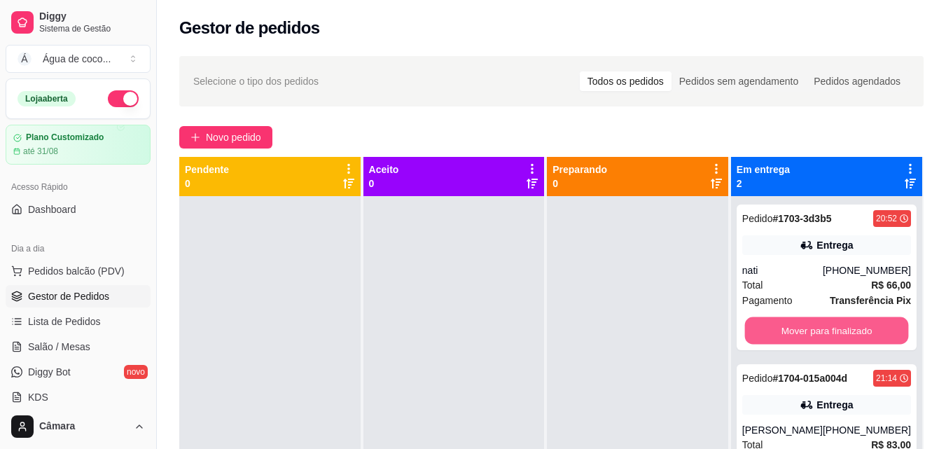
click at [835, 328] on button "Mover para finalizado" at bounding box center [826, 330] width 164 height 27
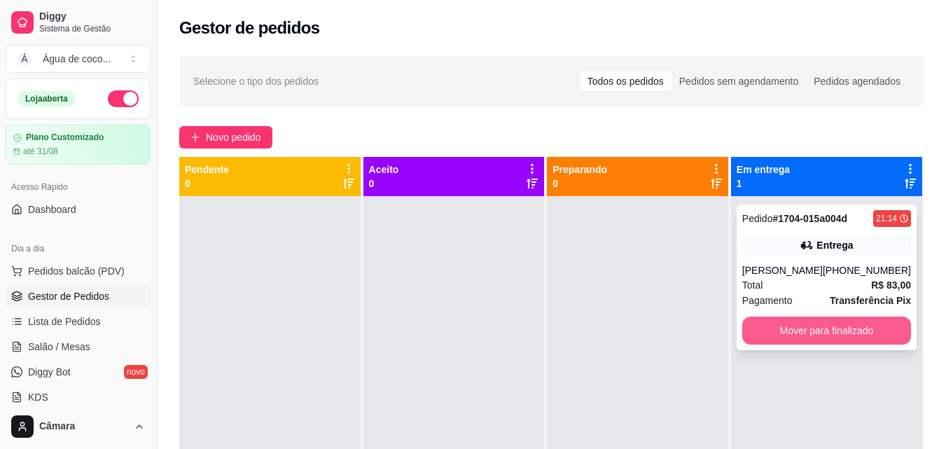
click at [850, 335] on button "Mover para finalizado" at bounding box center [826, 330] width 169 height 28
